Goal: Information Seeking & Learning: Learn about a topic

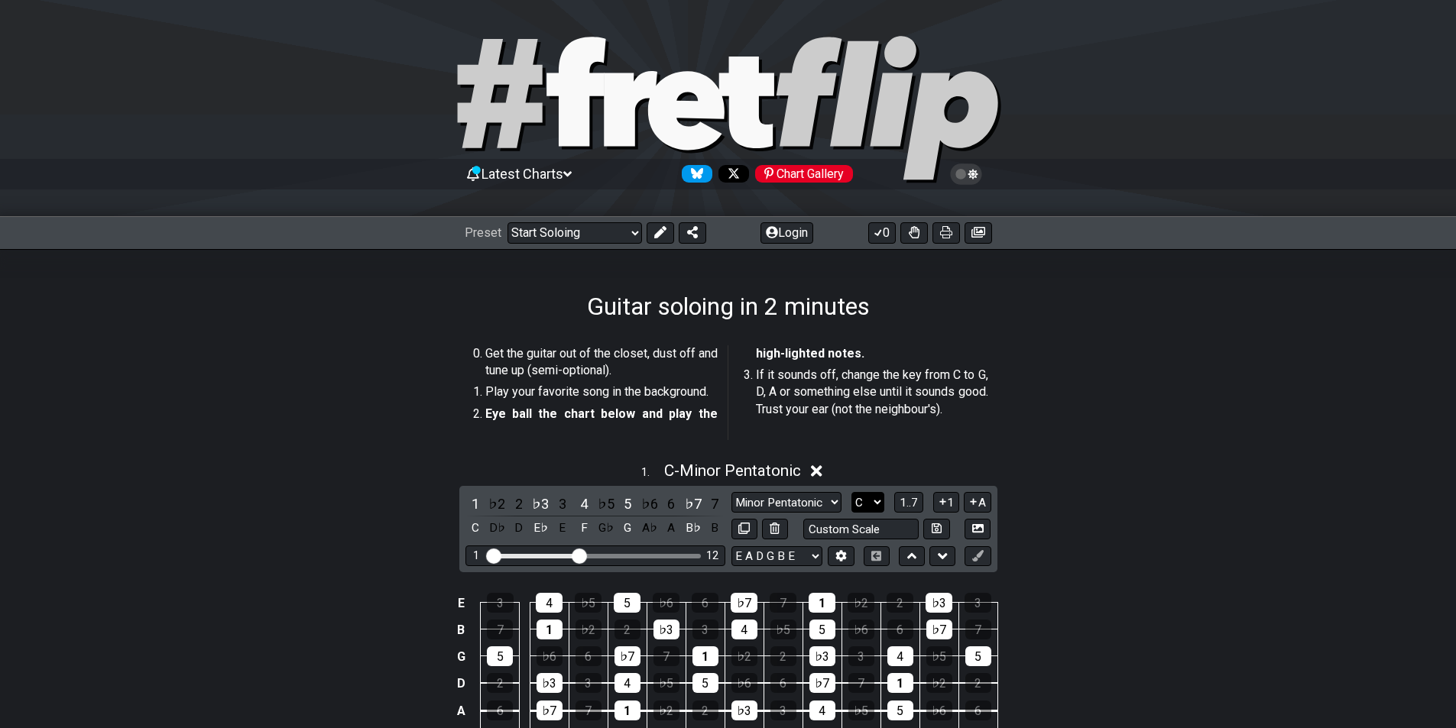
click at [871, 505] on select "A♭ A A♯ B♭ B C C♯ D♭ D D♯ E♭ E F F♯ G♭ G G♯" at bounding box center [868, 502] width 33 height 21
click at [852, 492] on select "A♭ A A♯ B♭ B C C♯ D♭ D D♯ E♭ E F F♯ G♭ G G♯" at bounding box center [868, 502] width 33 height 21
drag, startPoint x: 807, startPoint y: 488, endPoint x: 810, endPoint y: 498, distance: 10.2
click at [808, 489] on div "1 ♭2 2 ♭3 3 4 ♭5 5 ♭6 6 ♭7 7 C D♭ D E♭ E F G♭ G A♭ A B♭ B Minor Pentatonic Root…" at bounding box center [728, 529] width 538 height 86
click at [810, 499] on select "Minor Pentatonic Root Minor Pentatonic Major Pentatonic Minor Blues Major Blues…" at bounding box center [787, 502] width 110 height 21
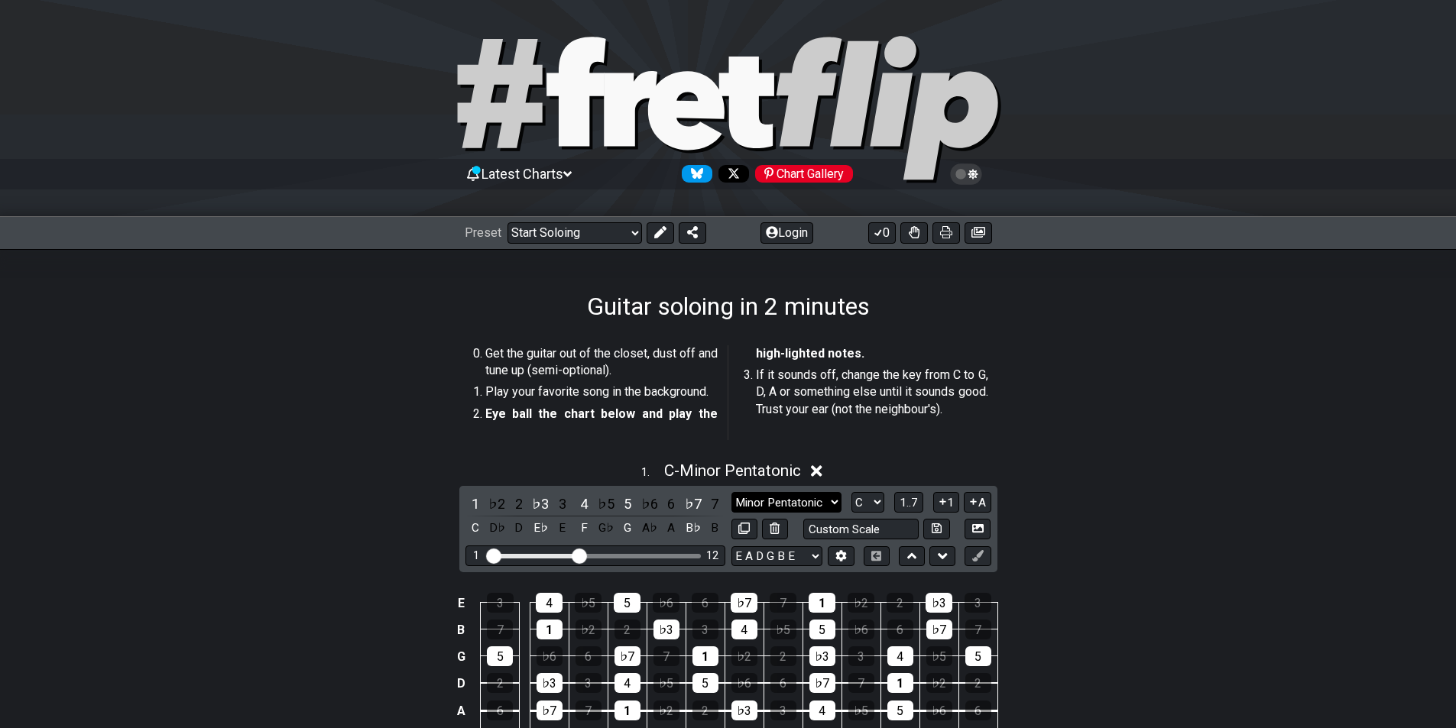
select select "Minor / Aeolian"
click at [732, 492] on select "Minor Pentatonic Root Minor Pentatonic Major Pentatonic Minor Blues Major Blues…" at bounding box center [787, 502] width 110 height 21
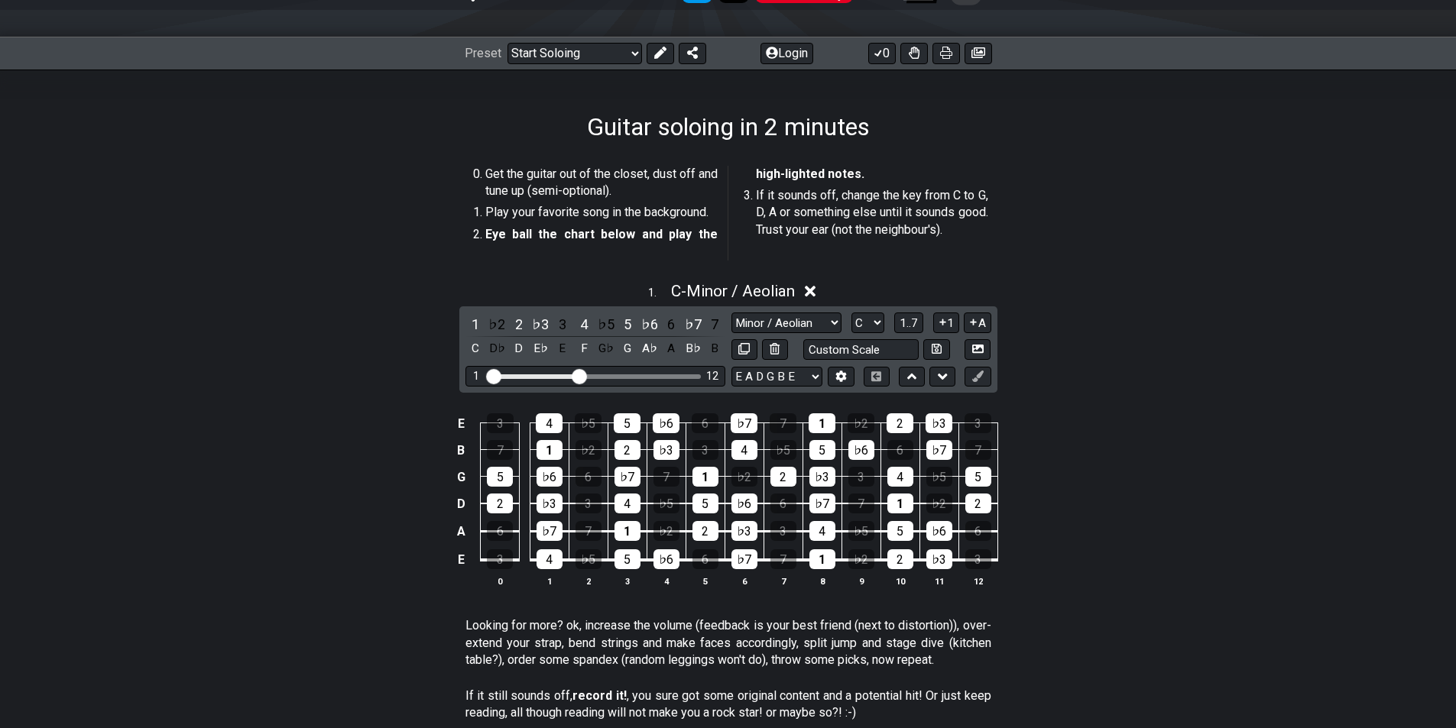
scroll to position [229, 0]
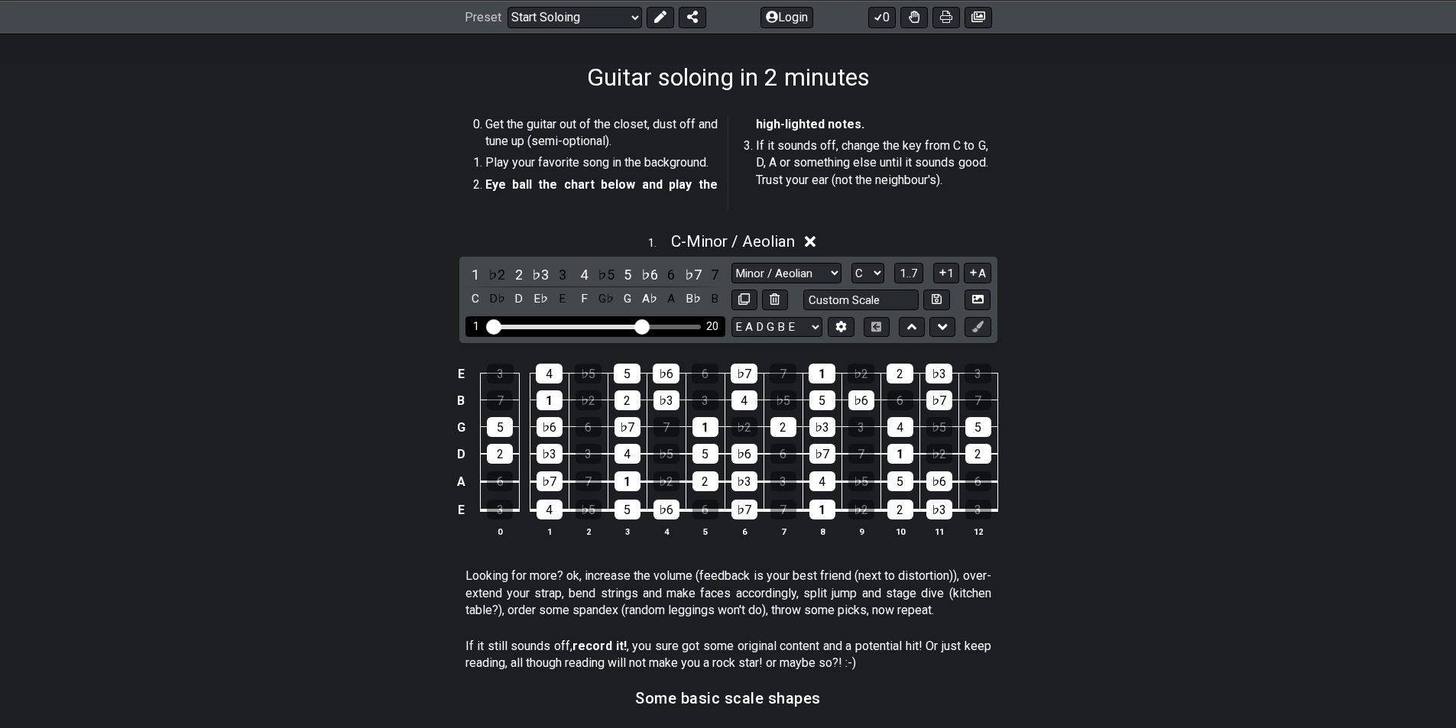
drag, startPoint x: 582, startPoint y: 328, endPoint x: 643, endPoint y: 338, distance: 62.0
click at [643, 326] on input "Visible fret range" at bounding box center [595, 326] width 217 height 0
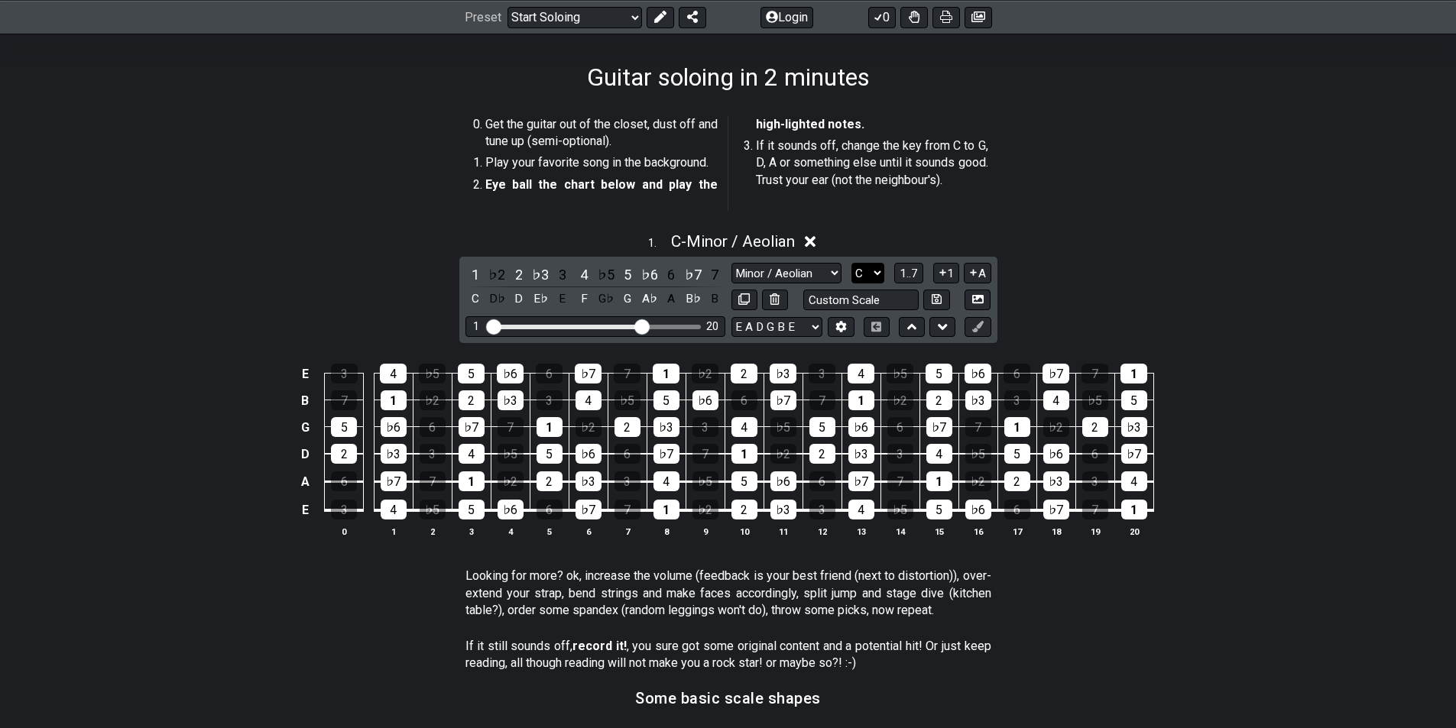
click at [878, 270] on select "A♭ A A♯ B♭ B C C♯ D♭ D D♯ E♭ E F F♯ G♭ G G♯" at bounding box center [868, 273] width 33 height 21
click at [852, 263] on select "A♭ A A♯ B♭ B C C♯ D♭ D D♯ E♭ E F F♯ G♭ G G♯" at bounding box center [868, 273] width 33 height 21
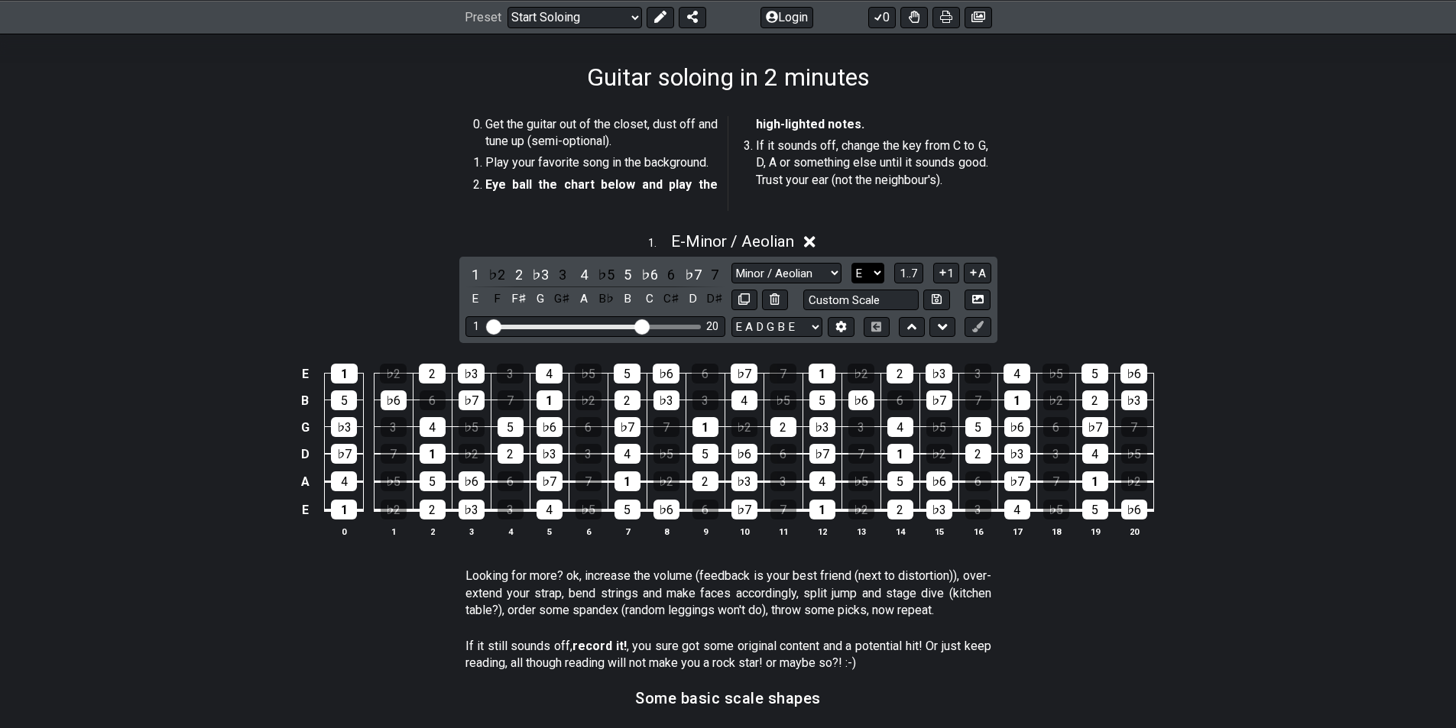
click at [866, 270] on select "A♭ A A♯ B♭ B C C♯ D♭ D D♯ E♭ E F F♯ G♭ G G♯" at bounding box center [868, 273] width 33 height 21
click at [852, 263] on select "A♭ A A♯ B♭ B C C♯ D♭ D D♯ E♭ E F F♯ G♭ G G♯" at bounding box center [868, 273] width 33 height 21
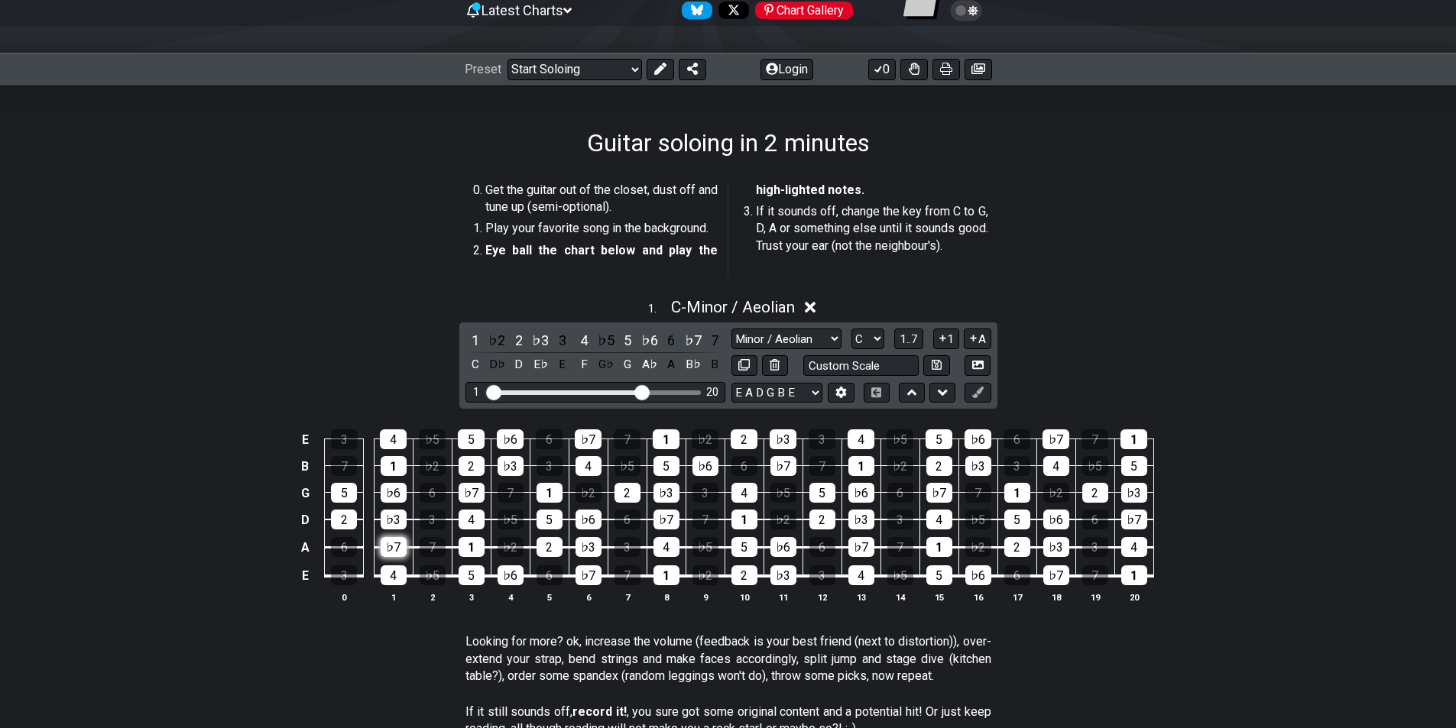
scroll to position [76, 0]
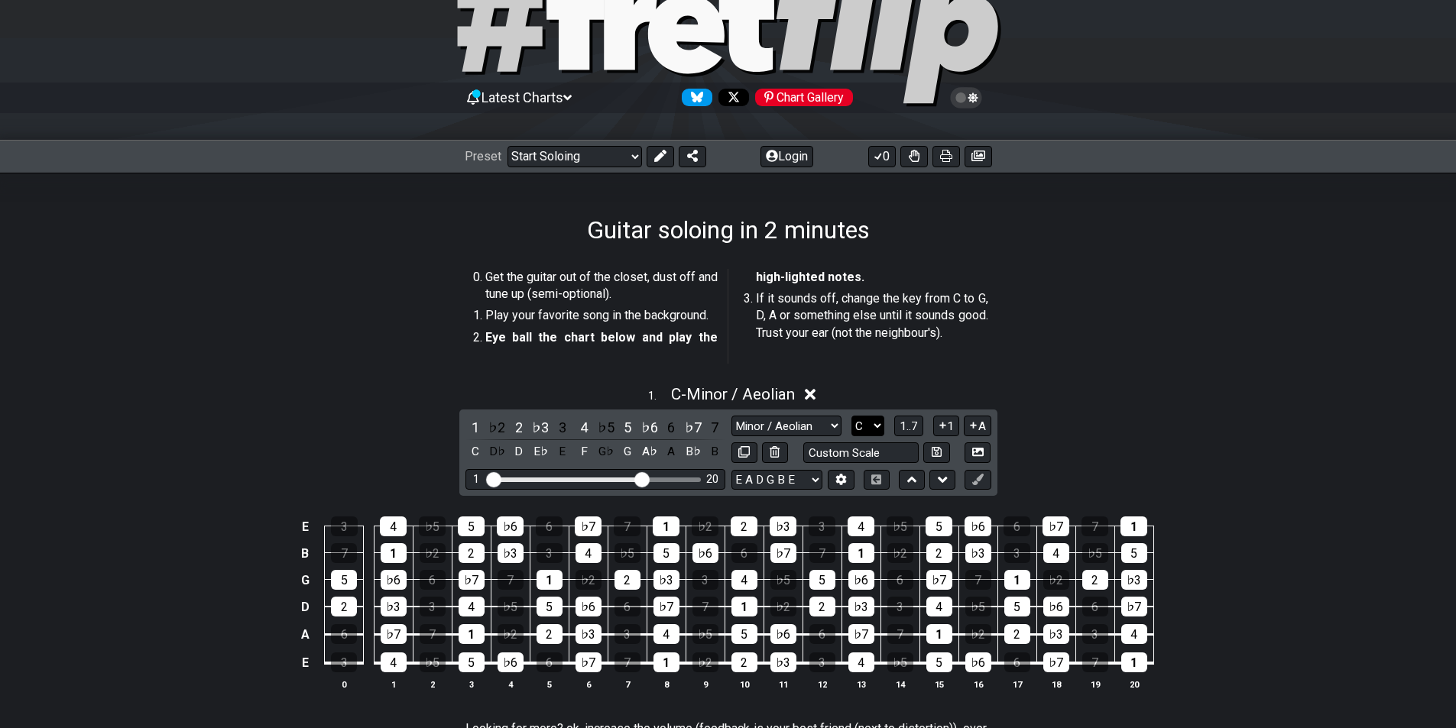
click at [878, 417] on select "A♭ A A♯ B♭ B C C♯ D♭ D D♯ E♭ E F F♯ G♭ G G♯" at bounding box center [868, 426] width 33 height 21
click at [852, 416] on select "A♭ A A♯ B♭ B C C♯ D♭ D D♯ E♭ E F F♯ G♭ G G♯" at bounding box center [868, 426] width 33 height 21
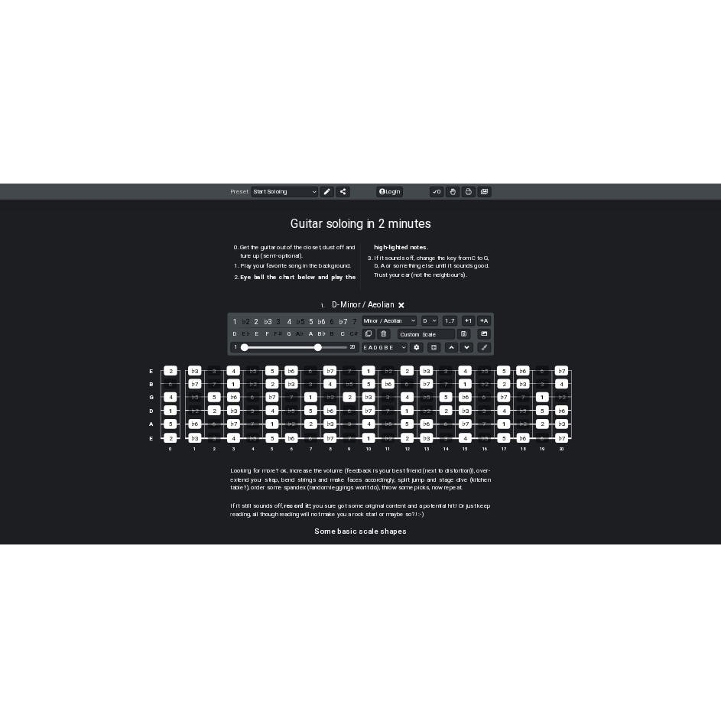
scroll to position [229, 0]
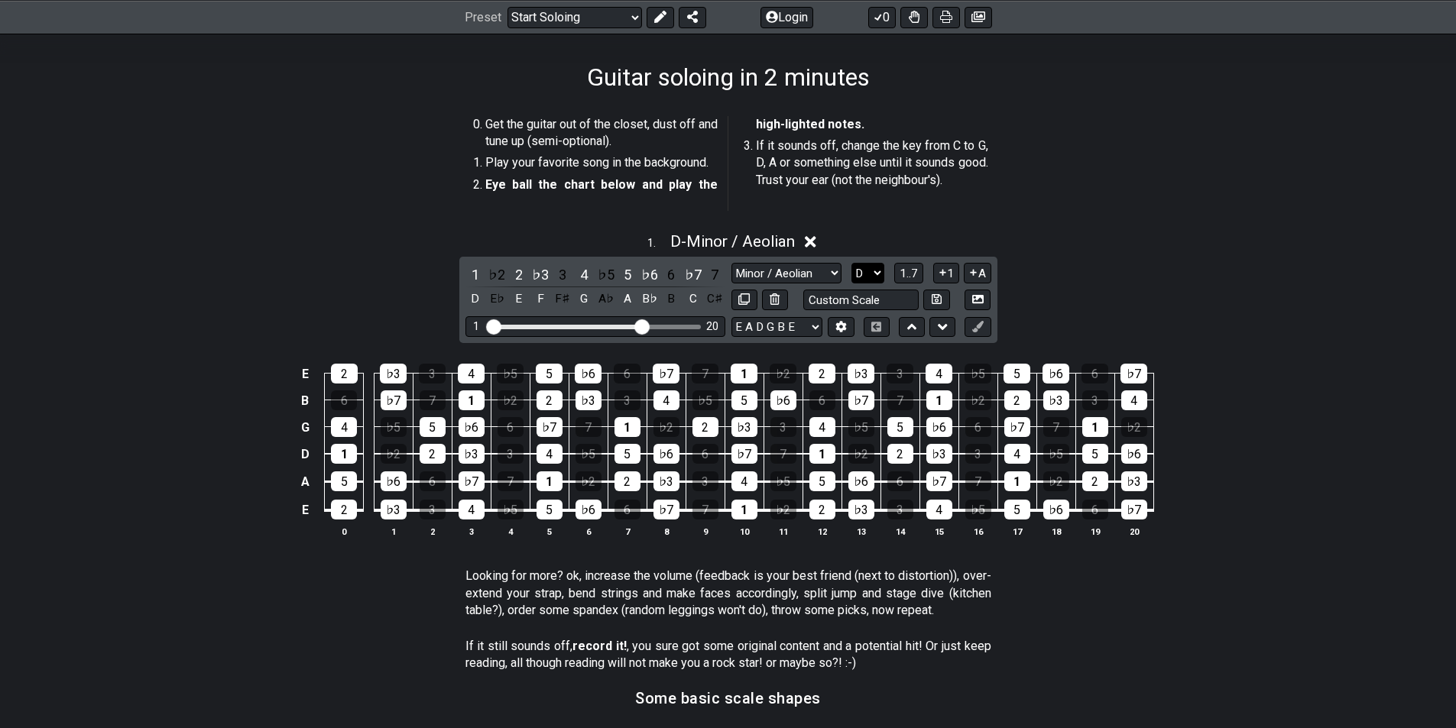
click at [876, 266] on select "A♭ A A♯ B♭ B C C♯ D♭ D D♯ E♭ E F F♯ G♭ G G♯" at bounding box center [868, 273] width 33 height 21
click at [852, 263] on select "A♭ A A♯ B♭ B C C♯ D♭ D D♯ E♭ E F F♯ G♭ G G♯" at bounding box center [868, 273] width 33 height 21
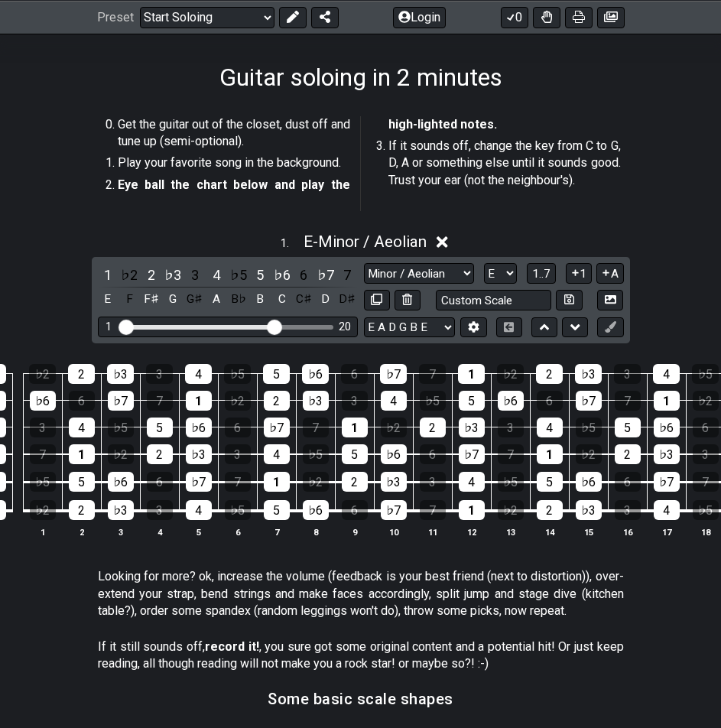
scroll to position [0, 73]
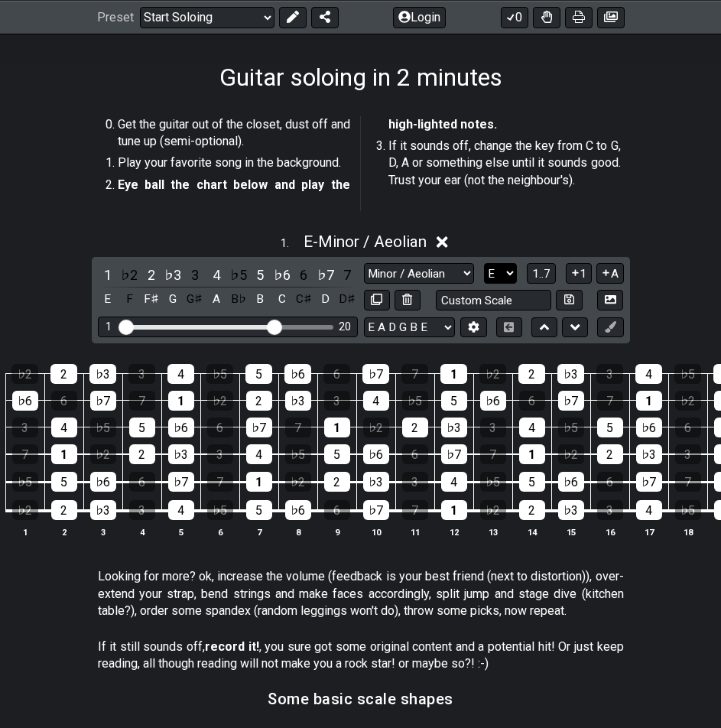
click at [514, 277] on select "A♭ A A♯ B♭ B C C♯ D♭ D D♯ E♭ E F F♯ G♭ G G♯" at bounding box center [500, 273] width 33 height 21
select select "C"
click at [484, 263] on select "A♭ A A♯ B♭ B C C♯ D♭ D D♯ E♭ E F F♯ G♭ G G♯" at bounding box center [500, 273] width 33 height 21
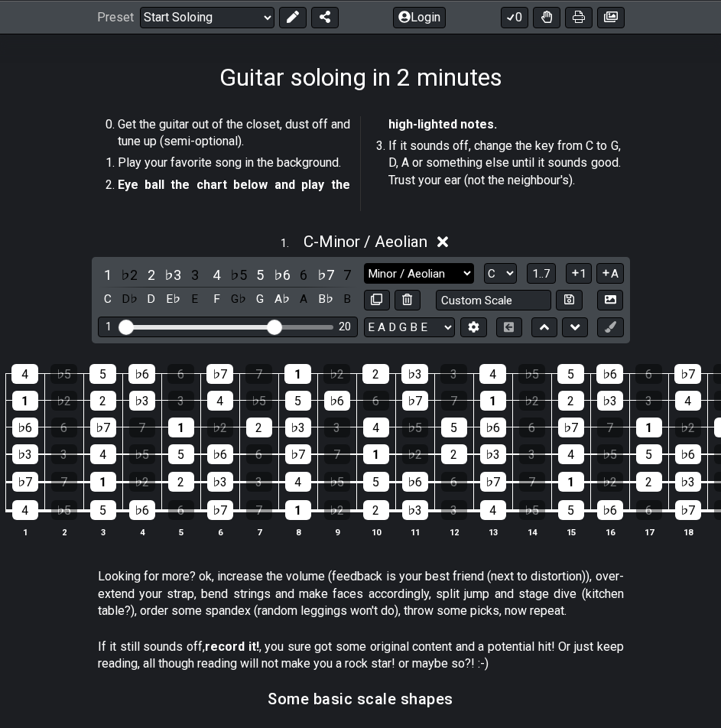
click at [458, 271] on select "Minor Pentatonic Root Minor Pentatonic Major Pentatonic Minor Blues Major Blues…" at bounding box center [419, 273] width 110 height 21
select select "Major / [PERSON_NAME]"
click at [364, 263] on select "Minor Pentatonic Root Minor Pentatonic Major Pentatonic Minor Blues Major Blues…" at bounding box center [419, 273] width 110 height 21
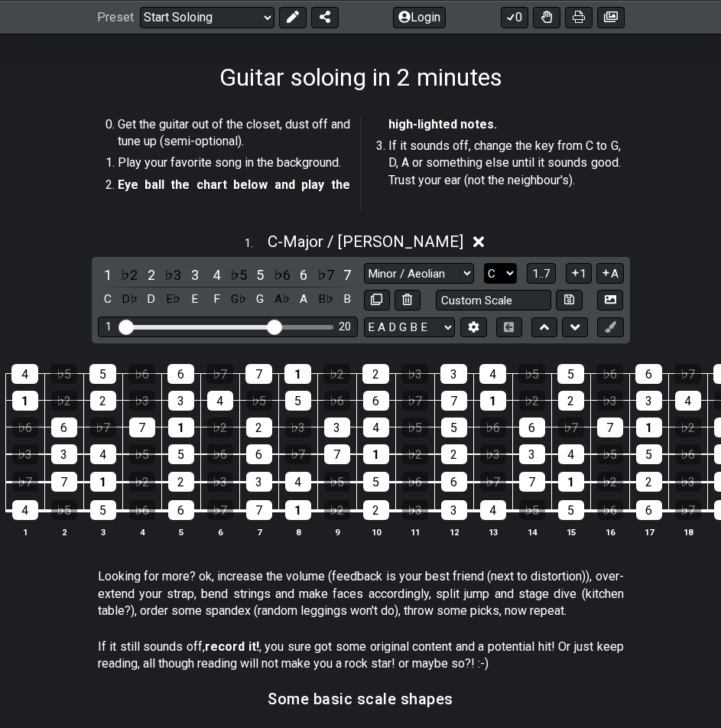
click at [510, 277] on select "A♭ A A♯ B♭ B C C♯ D♭ D D♯ E♭ E F F♯ G♭ G G♯" at bounding box center [500, 273] width 33 height 21
select select "G"
click at [484, 263] on select "A♭ A A♯ B♭ B C C♯ D♭ D D♯ E♭ E F F♯ G♭ G G♯" at bounding box center [500, 273] width 33 height 21
